Goal: Check status

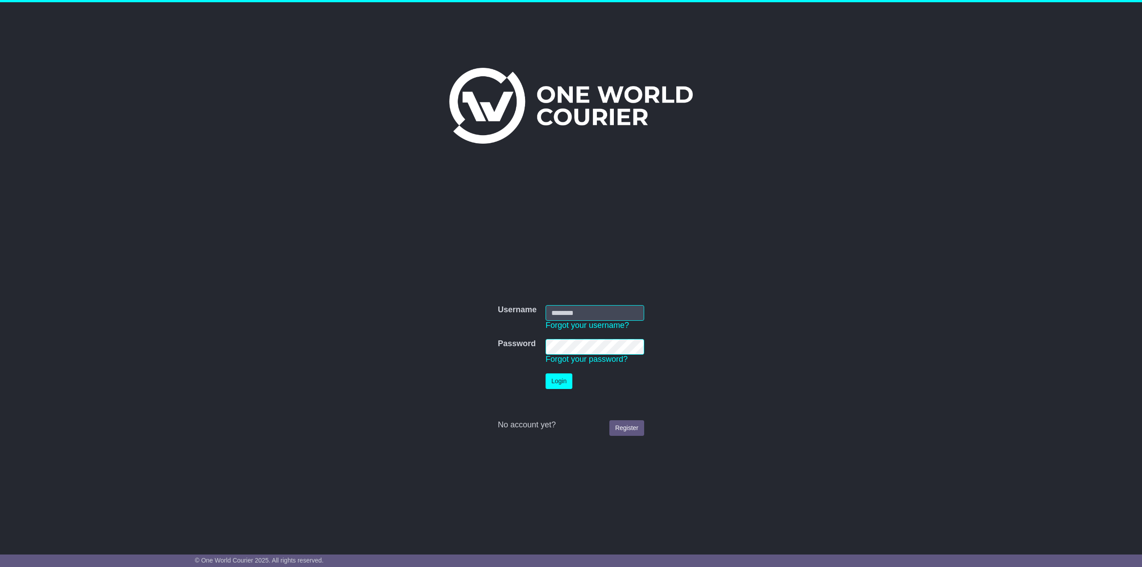
type input "**********"
click at [559, 380] on button "Login" at bounding box center [558, 381] width 27 height 16
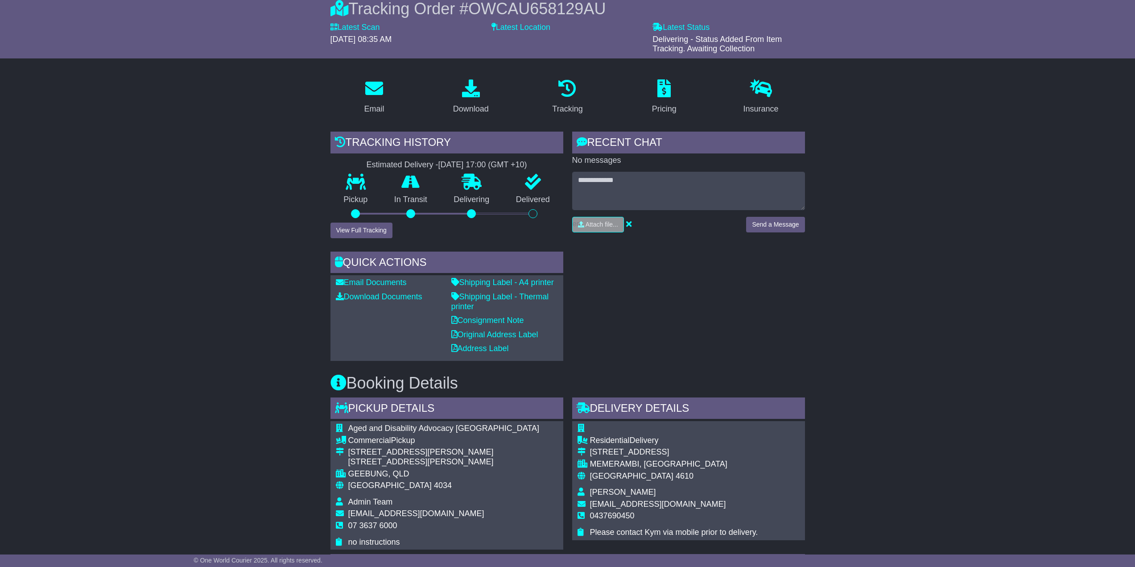
scroll to position [89, 0]
